Goal: Transaction & Acquisition: Book appointment/travel/reservation

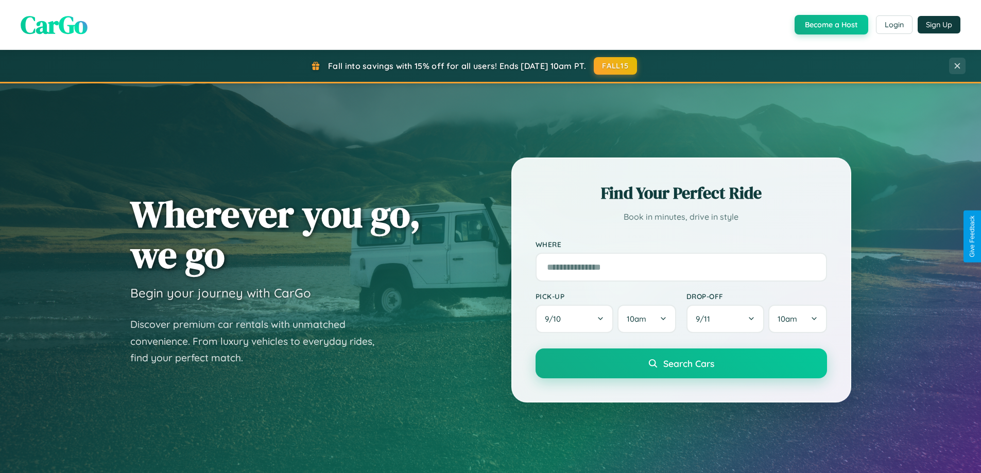
scroll to position [708, 0]
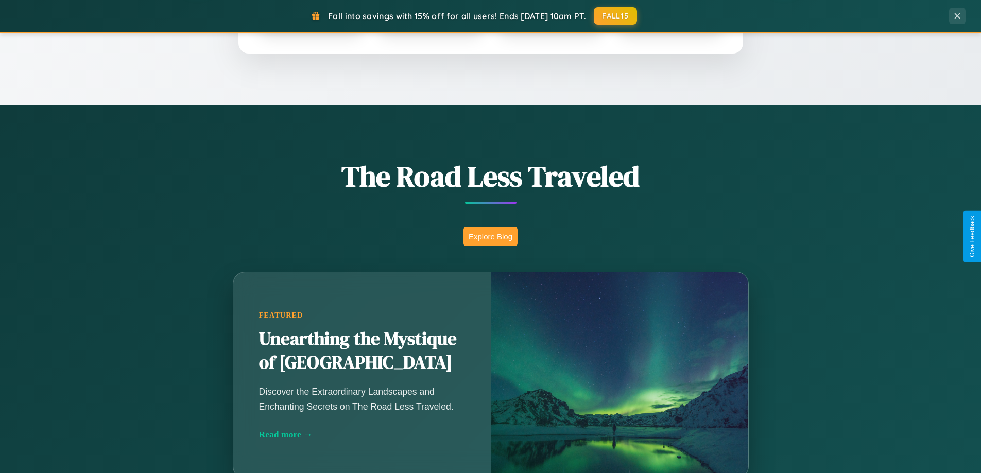
click at [490, 236] on button "Explore Blog" at bounding box center [490, 236] width 54 height 19
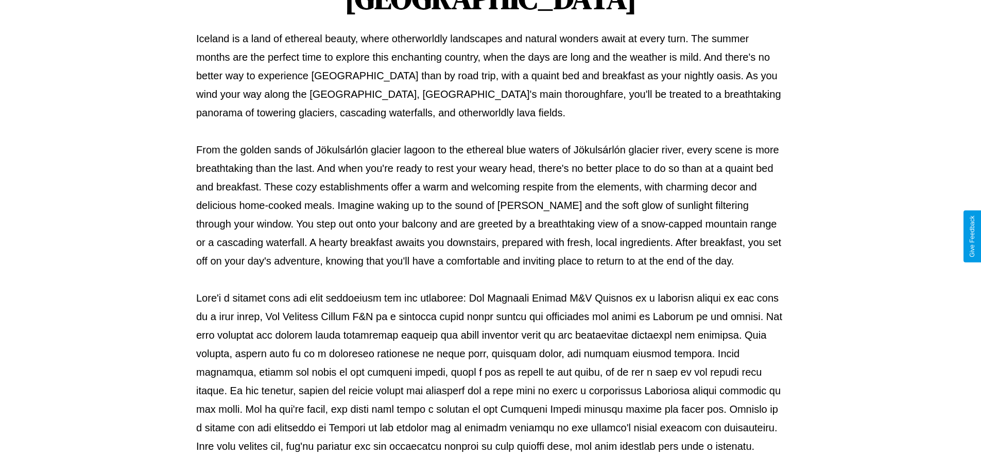
scroll to position [333, 0]
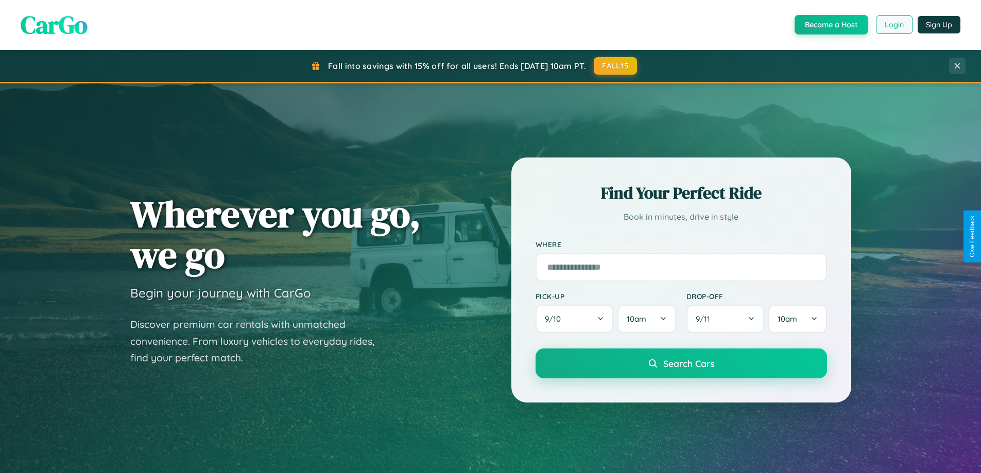
click at [893, 25] on button "Login" at bounding box center [894, 24] width 37 height 19
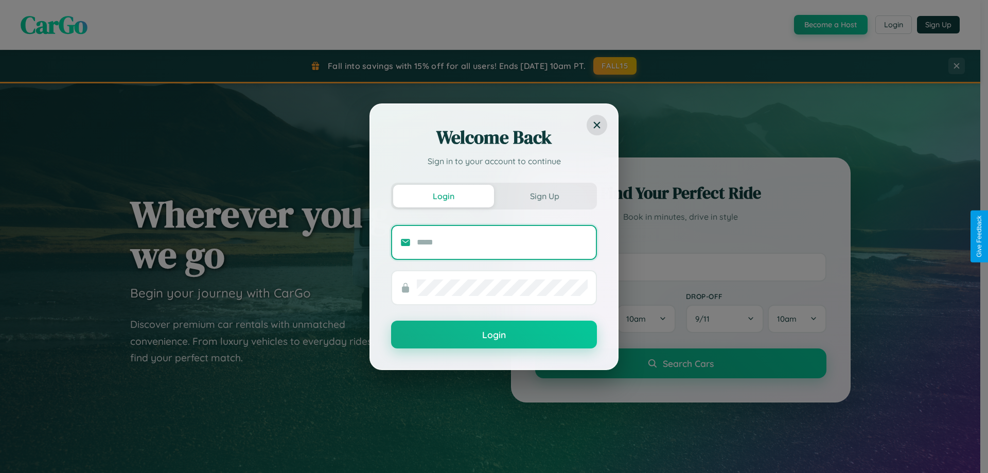
click at [502, 242] on input "text" at bounding box center [502, 242] width 171 height 16
type input "**********"
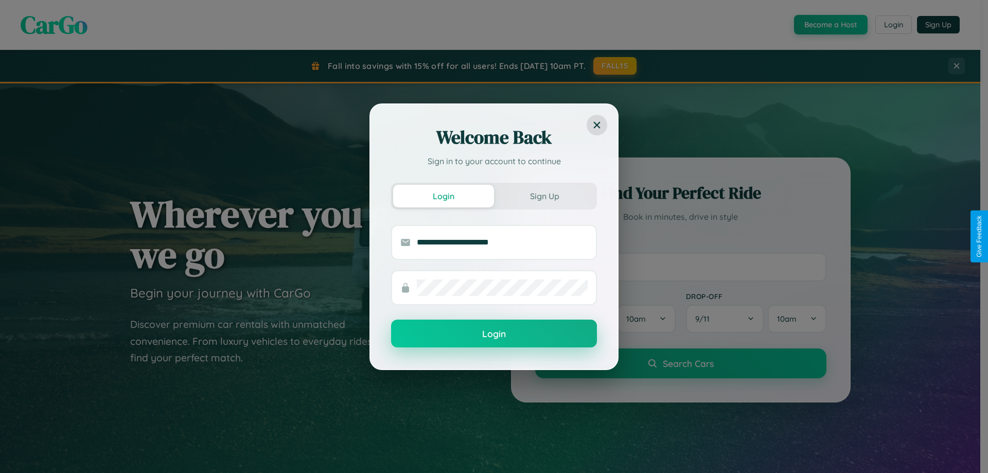
click at [494, 334] on button "Login" at bounding box center [494, 334] width 206 height 28
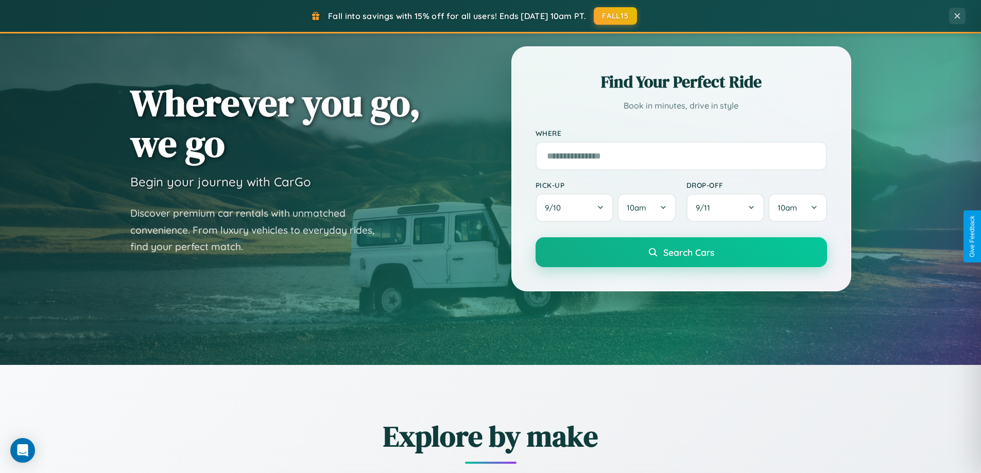
scroll to position [1981, 0]
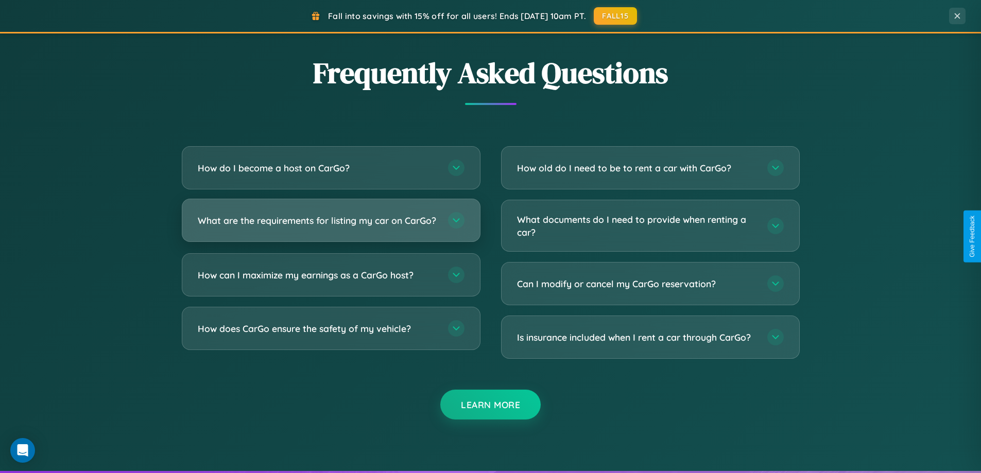
click at [330, 224] on h3 "What are the requirements for listing my car on CarGo?" at bounding box center [318, 220] width 240 height 13
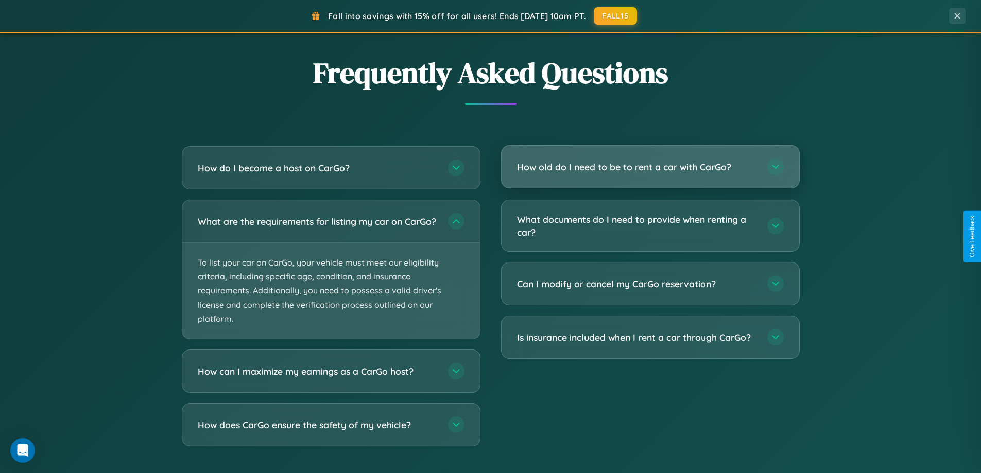
click at [650, 167] on h3 "How old do I need to be to rent a car with CarGo?" at bounding box center [637, 167] width 240 height 13
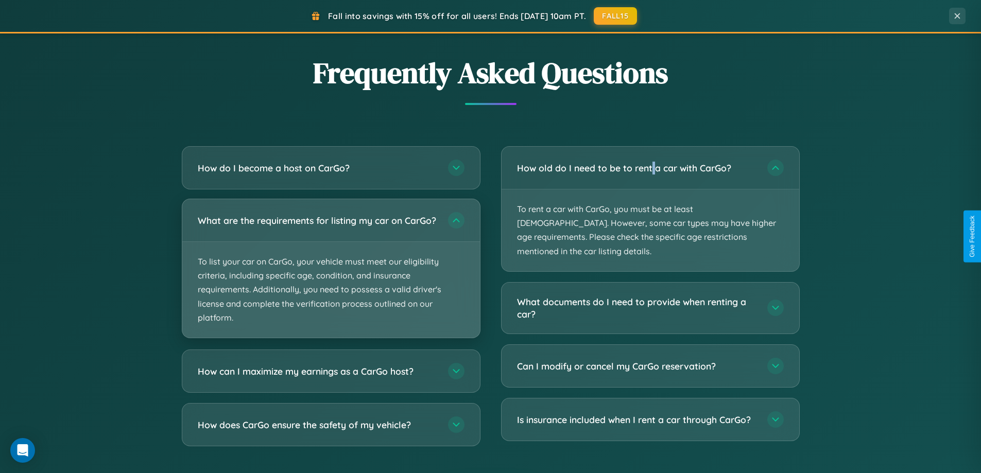
click at [330, 273] on p "To list your car on CarGo, your vehicle must meet our eligibility criteria, inc…" at bounding box center [331, 290] width 298 height 96
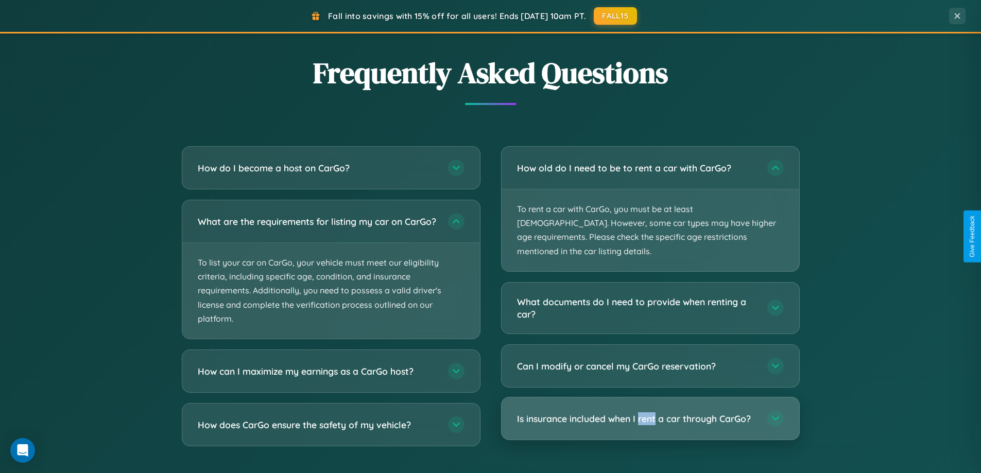
click at [650, 412] on h3 "Is insurance included when I rent a car through CarGo?" at bounding box center [637, 418] width 240 height 13
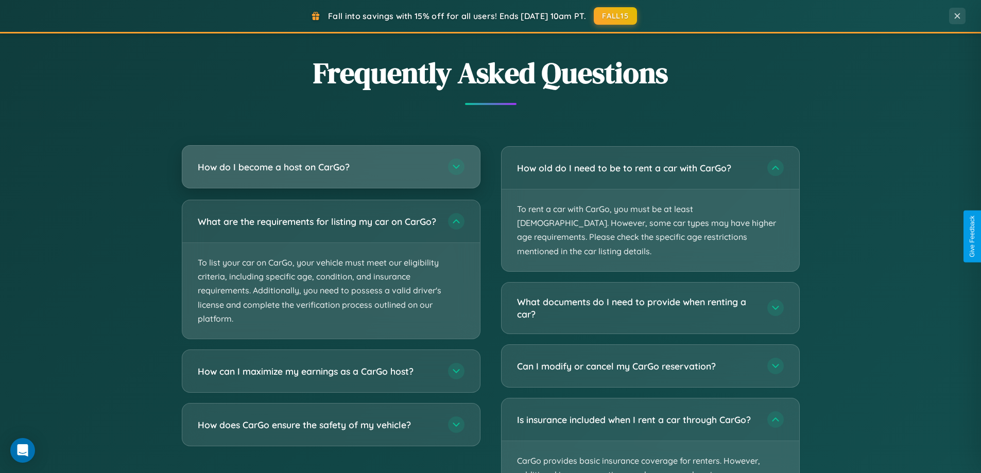
click at [330, 168] on h3 "How do I become a host on CarGo?" at bounding box center [318, 167] width 240 height 13
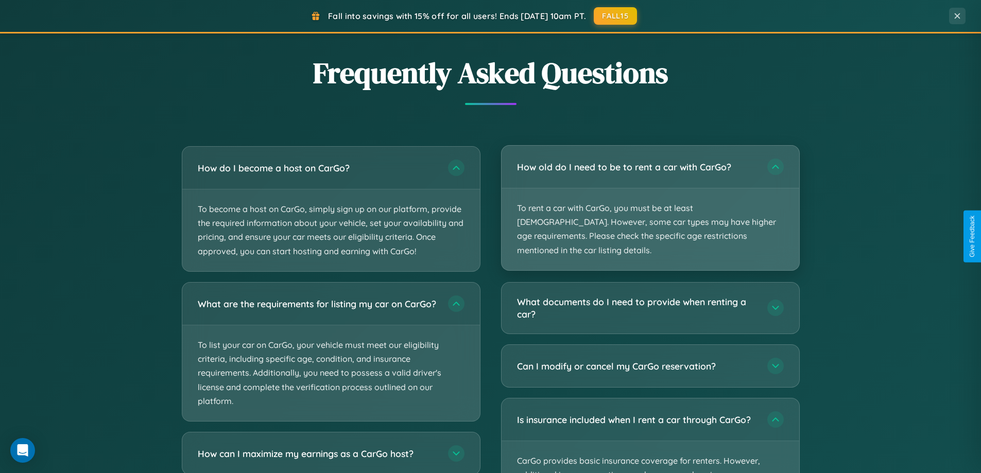
click at [650, 202] on p "To rent a car with CarGo, you must be at least [DEMOGRAPHIC_DATA]. However, som…" at bounding box center [650, 229] width 298 height 82
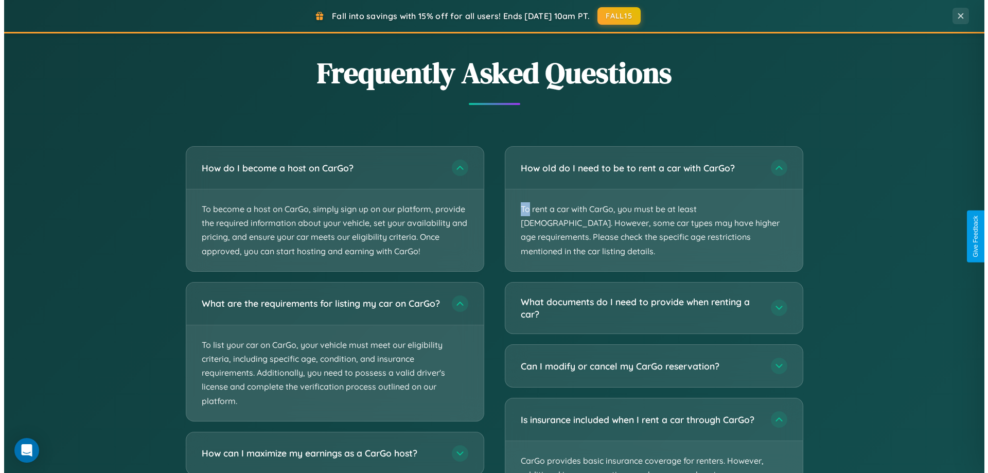
scroll to position [0, 0]
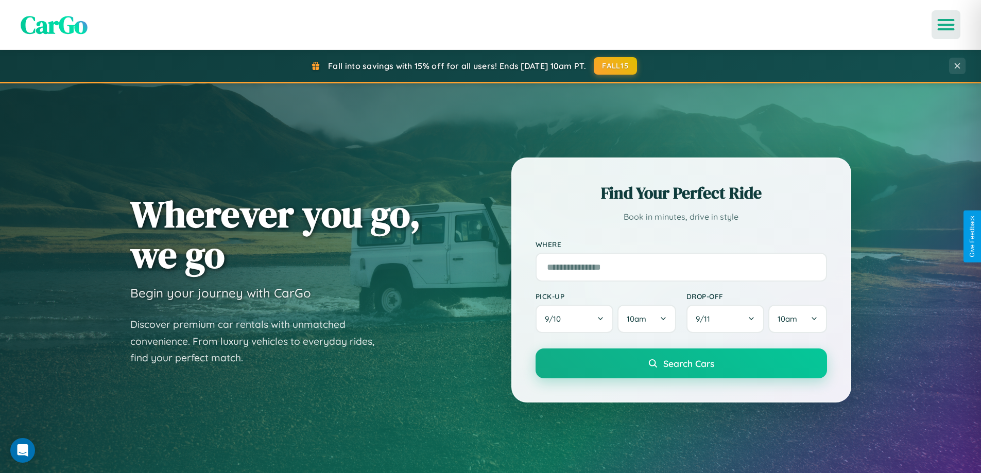
click at [946, 25] on icon "Open menu" at bounding box center [945, 24] width 15 height 9
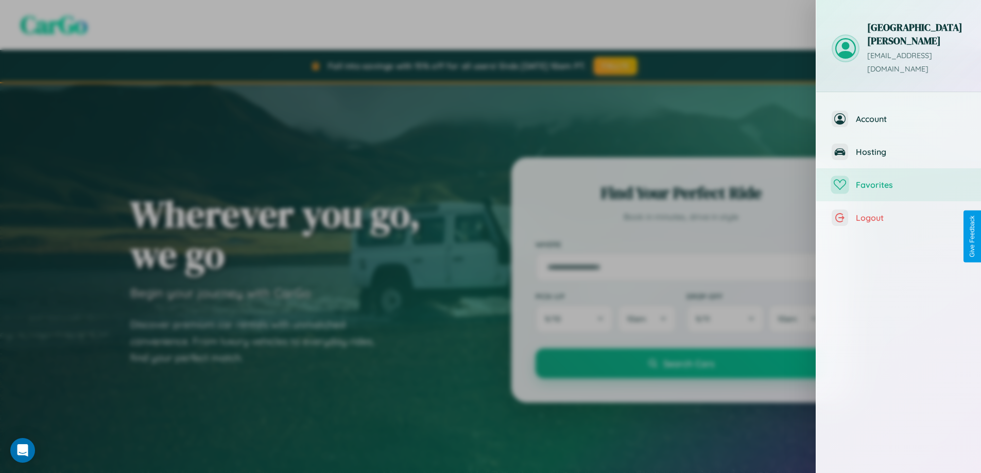
click at [898, 180] on span "Favorites" at bounding box center [910, 185] width 110 height 10
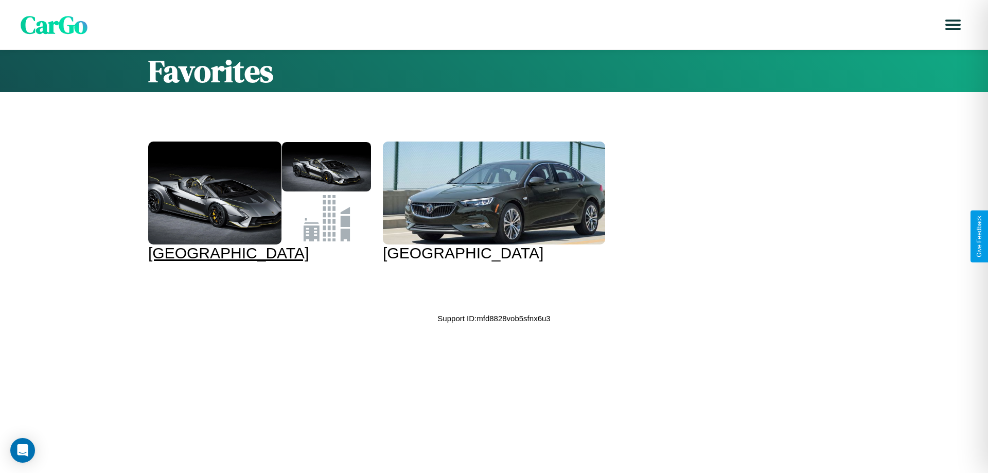
click at [258, 202] on div at bounding box center [214, 193] width 133 height 103
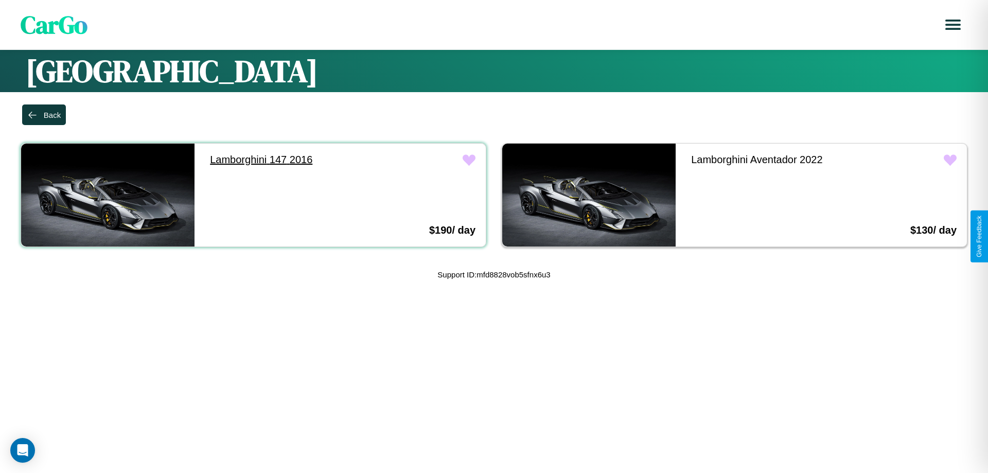
click at [284, 160] on link "Lamborghini 147 2016" at bounding box center [286, 160] width 173 height 32
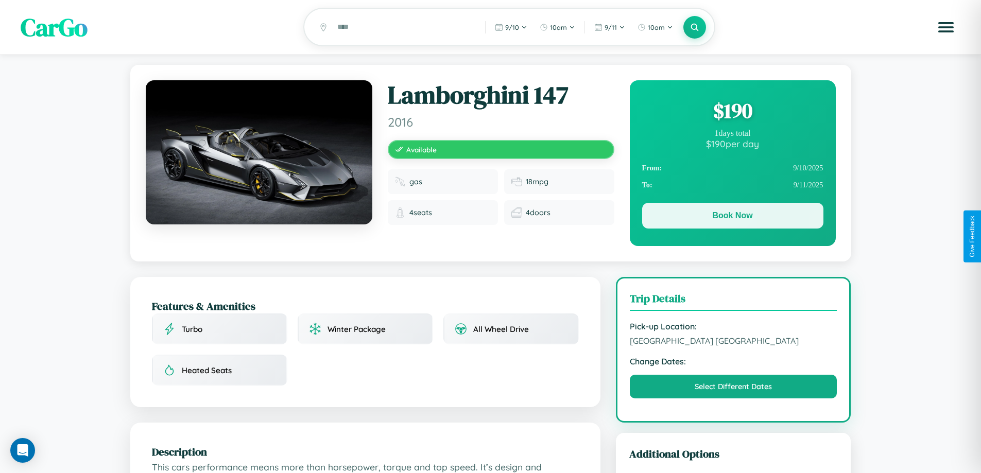
click at [732, 218] on button "Book Now" at bounding box center [732, 216] width 181 height 26
